Goal: Information Seeking & Learning: Understand process/instructions

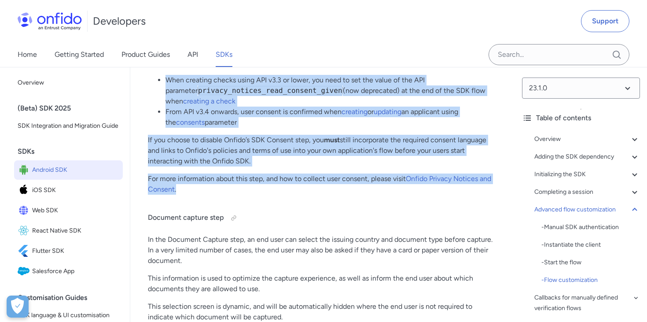
scroll to position [9975, 0]
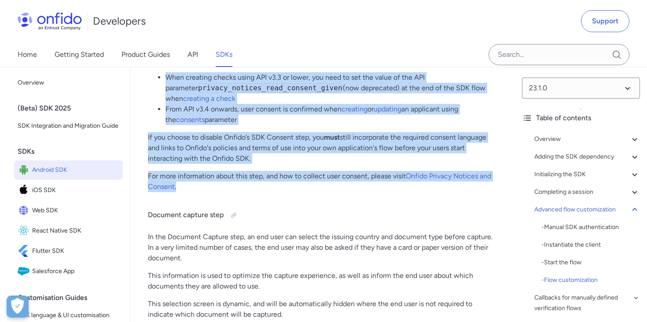
drag, startPoint x: 148, startPoint y: 90, endPoint x: 198, endPoint y: 238, distance: 156.5
click at [198, 238] on div "Onfido Smart Capture Android SDK Overview The Onfido Smart Capture SDKs provide…" at bounding box center [323, 289] width 350 height 20306
copy div "Consent step This step contains the consent language required when you offer yo…"
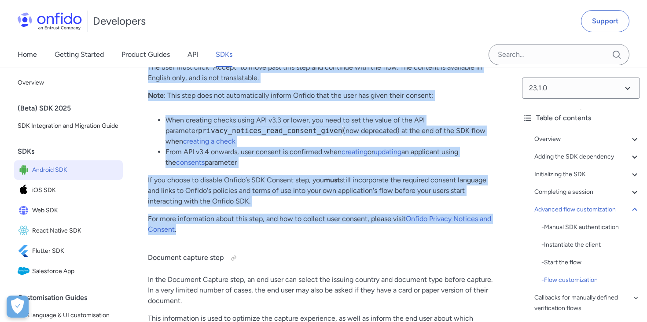
scroll to position [9959, 0]
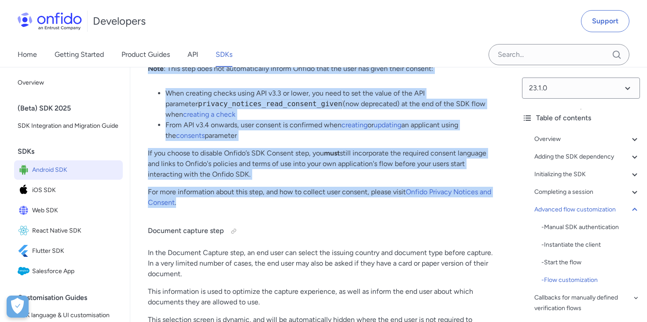
copy div "Consent step This step contains the consent language required when you offer yo…"
click at [233, 189] on div "Onfido Smart Capture Android SDK Overview The Onfido Smart Capture SDKs provide…" at bounding box center [323, 304] width 350 height 20306
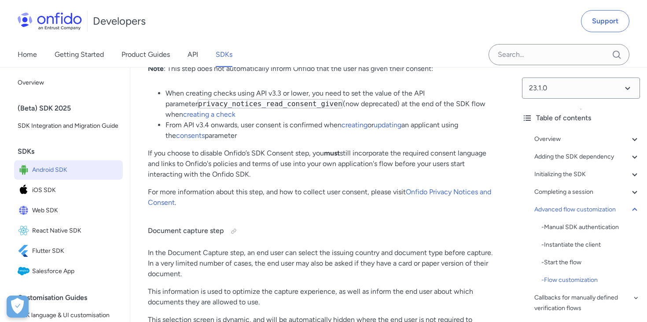
click at [185, 180] on p "If you choose to disable Onfido’s SDK Consent step, you must still incorporate …" at bounding box center [323, 164] width 350 height 32
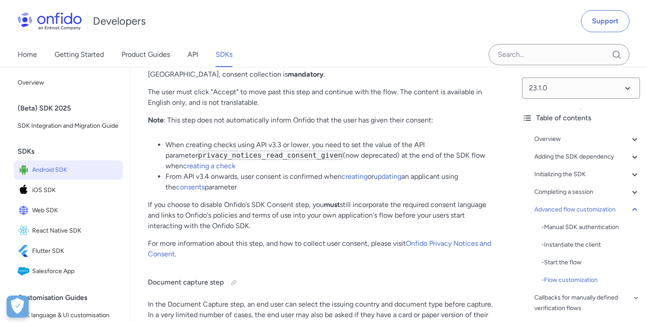
scroll to position [9916, 0]
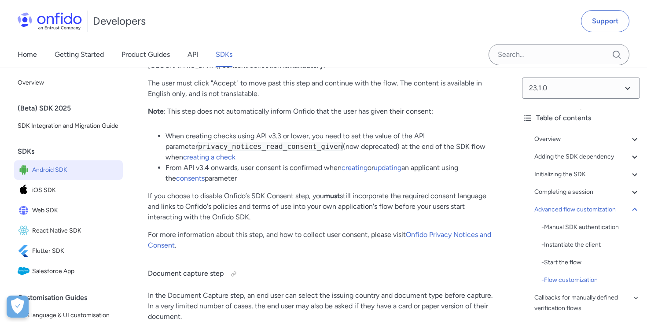
click at [260, 222] on p "If you choose to disable Onfido’s SDK Consent step, you must still incorporate …" at bounding box center [323, 207] width 350 height 32
drag, startPoint x: 250, startPoint y: 259, endPoint x: 144, endPoint y: 242, distance: 107.1
copy p "If you choose to disable Onfido’s SDK Consent step, you must still incorporate …"
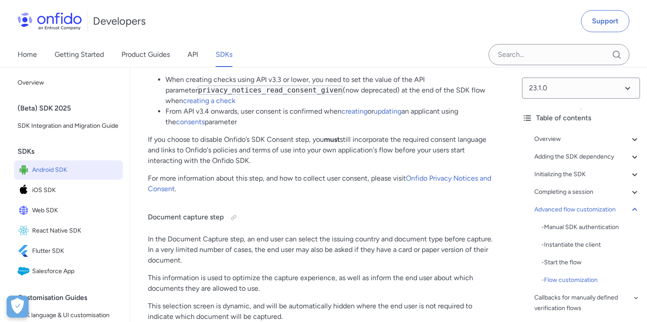
scroll to position [9967, 0]
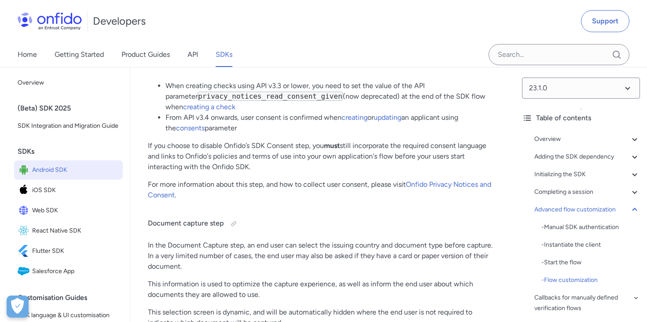
click at [220, 101] on code "privacy_notices_read_consent_given" at bounding box center [270, 96] width 145 height 9
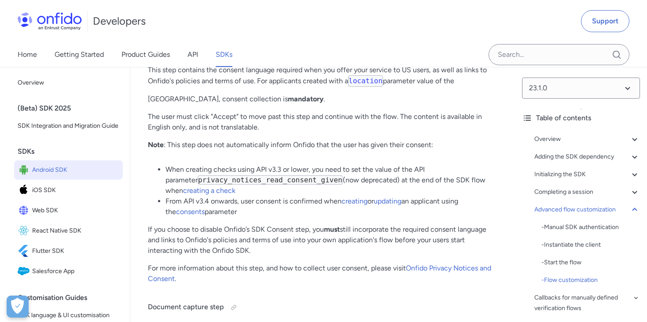
scroll to position [9870, 0]
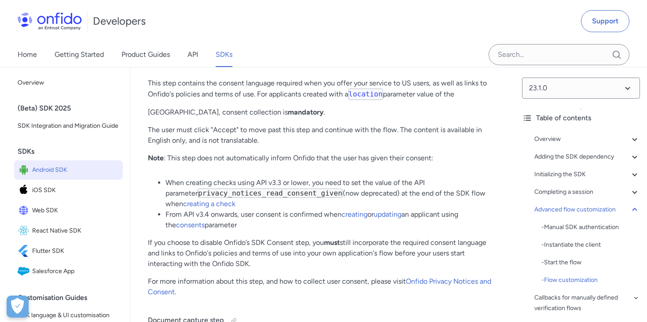
click at [175, 69] on h4 "Consent step" at bounding box center [323, 62] width 350 height 14
click at [202, 65] on div at bounding box center [200, 61] width 7 height 7
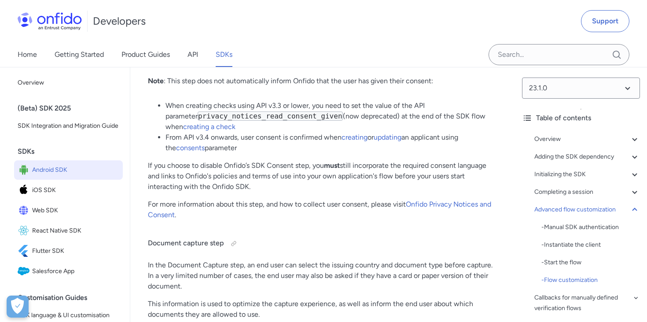
click at [306, 86] on p "Note : This step does not automatically inform Onfido that the user has given t…" at bounding box center [323, 81] width 350 height 11
click at [319, 192] on p "If you choose to disable Onfido’s SDK Consent step, you must still incorporate …" at bounding box center [323, 176] width 350 height 32
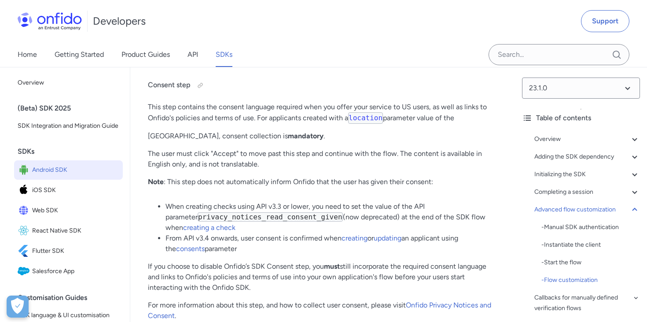
scroll to position [9846, 0]
click at [332, 142] on p "This step contains the consent language required when you offer your service to…" at bounding box center [323, 122] width 350 height 40
drag, startPoint x: 453, startPoint y: 161, endPoint x: 393, endPoint y: 161, distance: 60.3
click at [393, 142] on p "This step contains the consent language required when you offer your service to…" at bounding box center [323, 122] width 350 height 40
click at [423, 142] on p "This step contains the consent language required when you offer your service to…" at bounding box center [323, 122] width 350 height 40
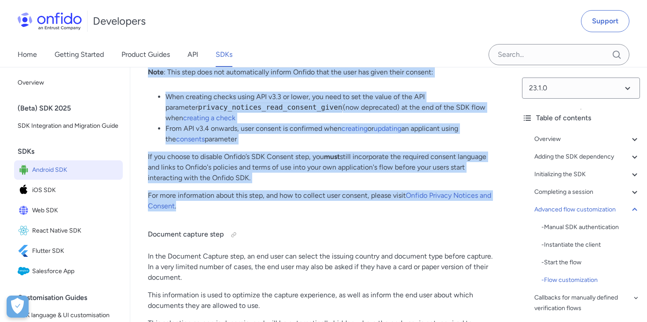
drag, startPoint x: 147, startPoint y: 129, endPoint x: 199, endPoint y: 248, distance: 130.6
click at [199, 248] on div "Onfido Smart Capture Android SDK Overview The Onfido Smart Capture SDKs provide…" at bounding box center [322, 311] width 385 height 20334
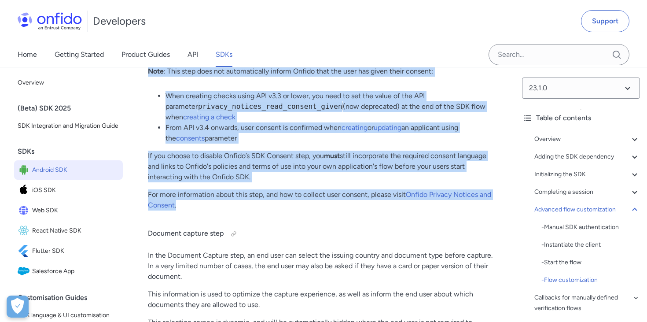
copy div "Consent step This step contains the consent language required when you offer yo…"
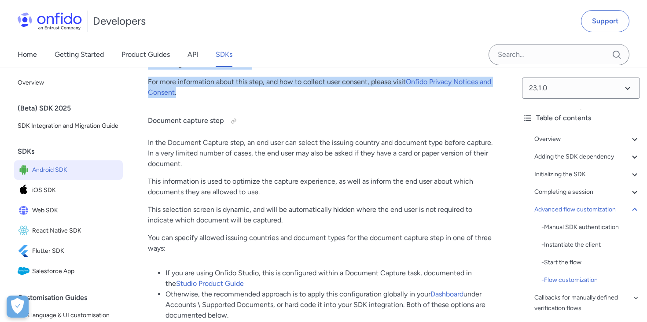
scroll to position [10072, 0]
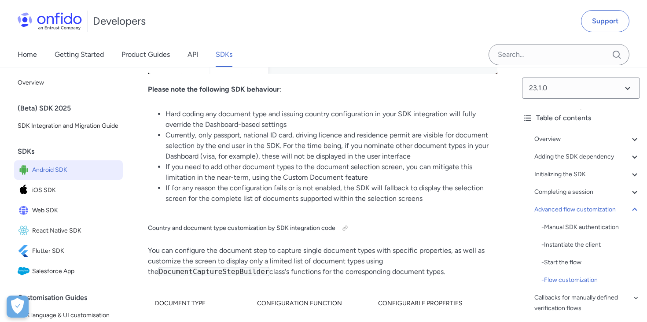
scroll to position [10765, 0]
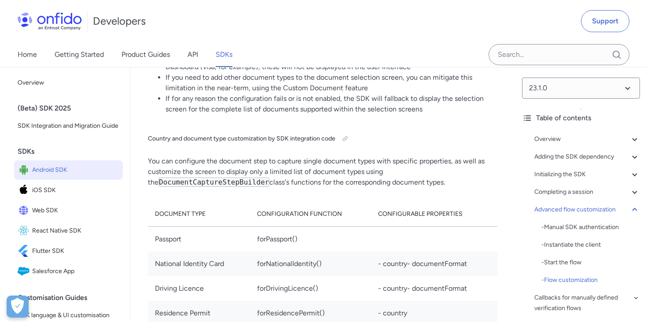
click at [88, 164] on span "Android SDK" at bounding box center [75, 170] width 87 height 12
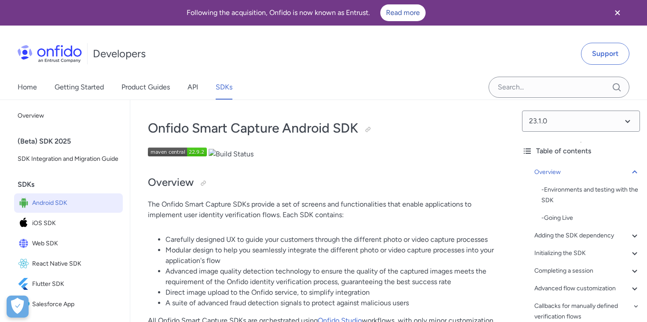
click at [256, 158] on p at bounding box center [323, 154] width 350 height 12
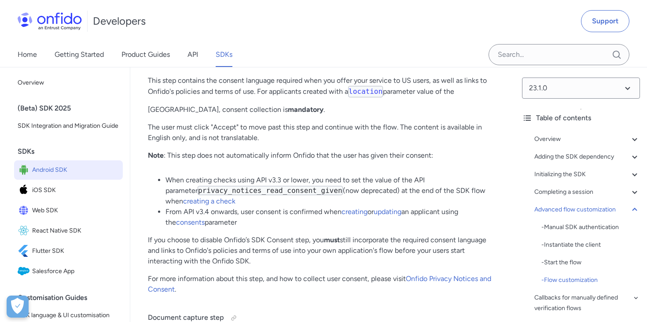
scroll to position [9873, 0]
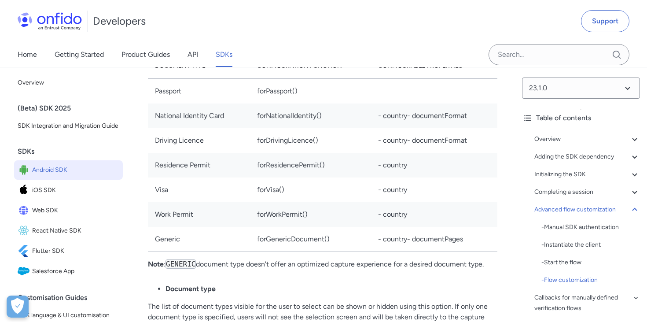
scroll to position [11152, 0]
